Goal: Task Accomplishment & Management: Manage account settings

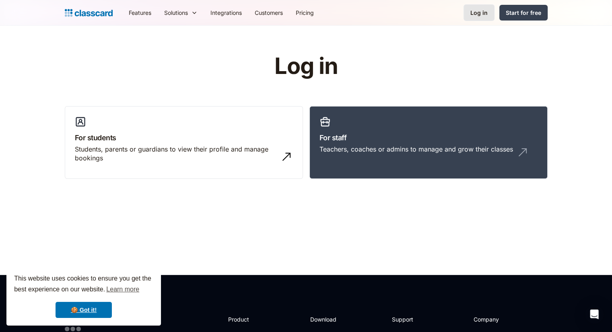
click at [474, 8] on link "Log in" at bounding box center [478, 12] width 31 height 16
click at [484, 11] on div "Log in" at bounding box center [478, 12] width 17 height 8
click at [474, 15] on div "Log in" at bounding box center [478, 12] width 17 height 8
click at [436, 150] on div "Teachers, coaches or admins to manage and grow their classes" at bounding box center [415, 149] width 193 height 9
